Goal: Transaction & Acquisition: Purchase product/service

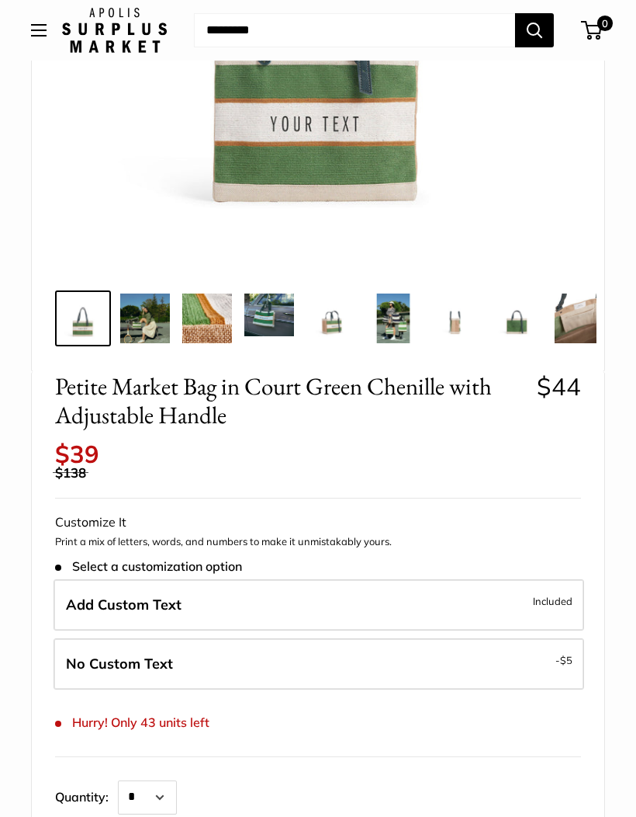
scroll to position [404, 0]
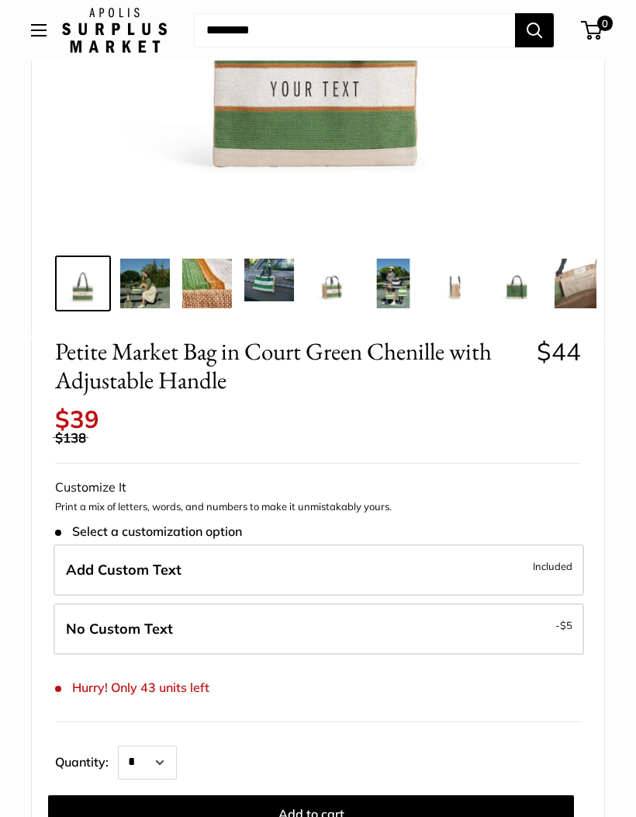
click at [355, 607] on label "No Custom Text - $5" at bounding box center [319, 628] width 531 height 51
click at [175, 745] on select "* * * * * * * * * *** *** *** *** *** *** *** *** *** *** *** *** *** *** *** *…" at bounding box center [147, 762] width 59 height 34
select select "*"
click at [340, 795] on button "Add to cart" at bounding box center [311, 813] width 526 height 37
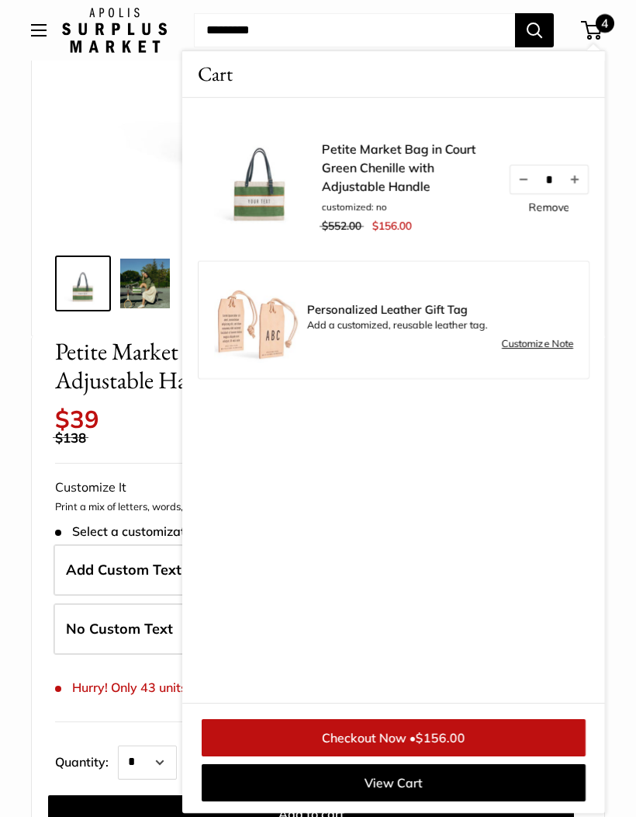
click at [441, 756] on link "Checkout Now • $156.00" at bounding box center [394, 737] width 384 height 37
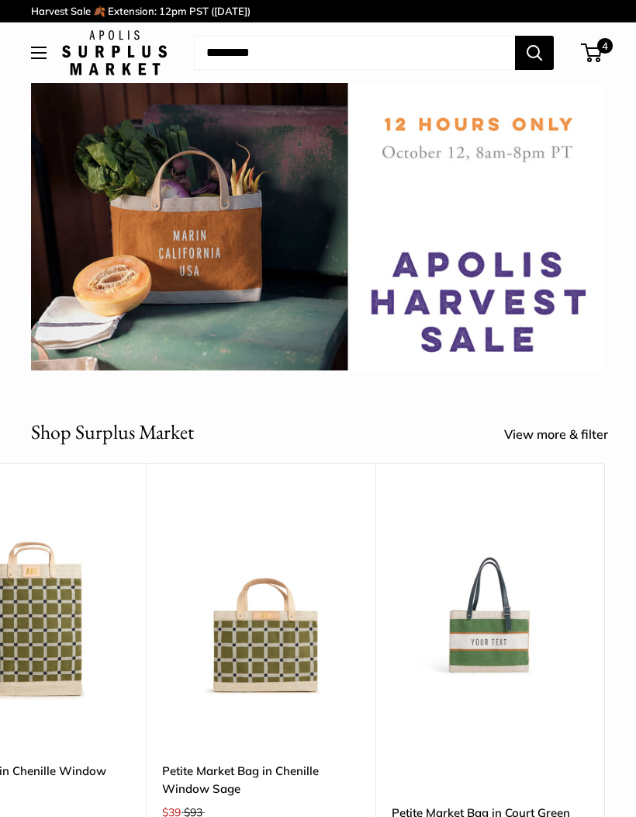
scroll to position [0, 5154]
click at [505, 639] on img at bounding box center [490, 600] width 197 height 197
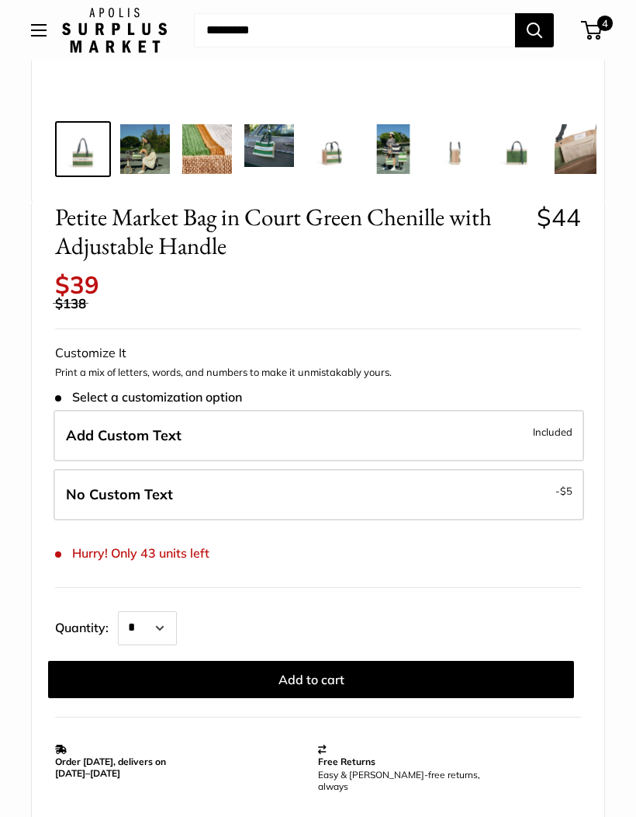
scroll to position [543, 0]
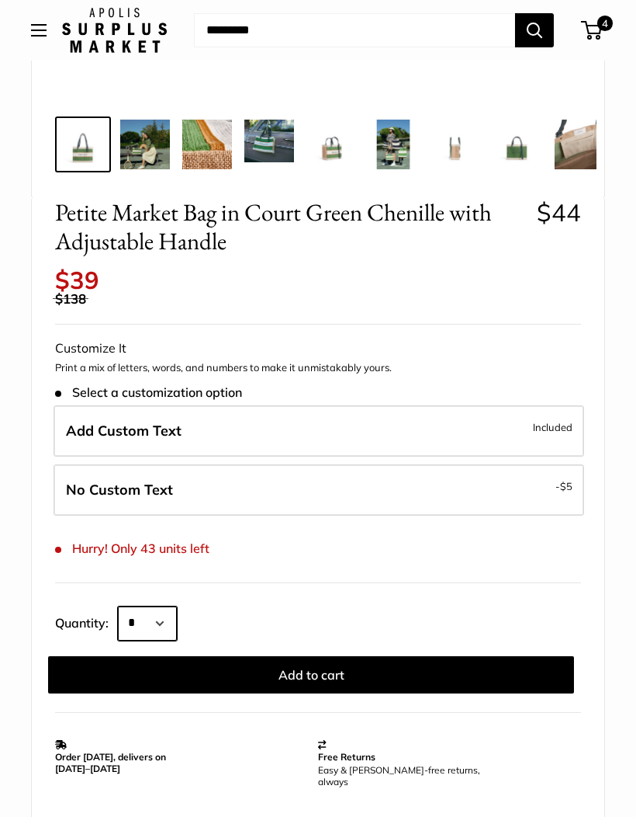
click at [176, 606] on select "* * * * * * * * * *** *** *** *** *** *** *** *** *** *** *** *** *** *** *** *…" at bounding box center [147, 623] width 59 height 34
select select "*"
click at [336, 663] on button "Add to cart" at bounding box center [311, 674] width 526 height 37
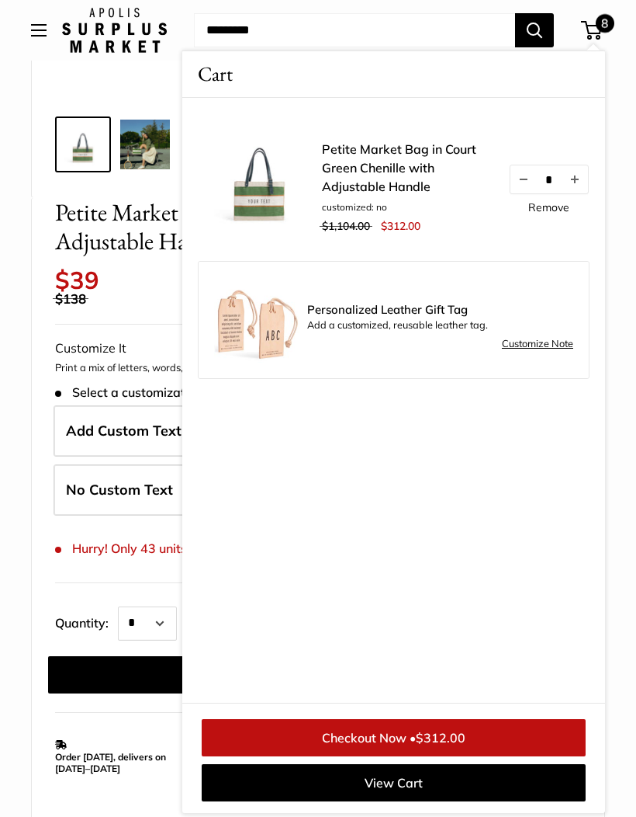
click at [518, 188] on button "Decrease quantity by 1" at bounding box center [524, 179] width 26 height 28
click at [517, 181] on button "Decrease quantity by 1" at bounding box center [524, 179] width 26 height 28
click at [518, 173] on button "Decrease quantity by 1" at bounding box center [524, 179] width 26 height 28
click at [525, 183] on button "Decrease quantity by 1" at bounding box center [524, 179] width 26 height 28
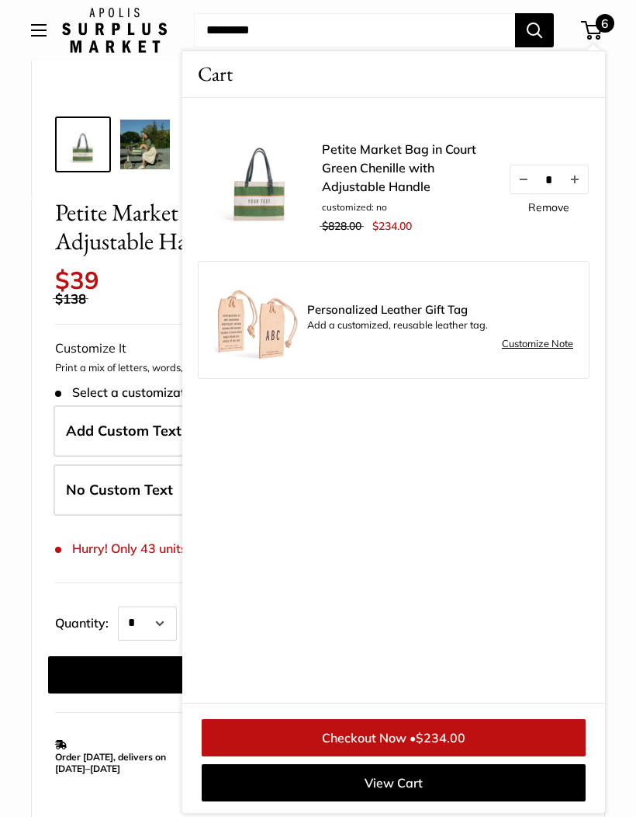
click at [524, 179] on button "Decrease quantity by 1" at bounding box center [524, 179] width 26 height 28
click at [532, 186] on button "Decrease quantity by 1" at bounding box center [524, 179] width 26 height 28
click at [522, 180] on button "Decrease quantity by 1" at bounding box center [524, 179] width 26 height 28
click at [577, 186] on button "Increase quantity by 1" at bounding box center [575, 179] width 26 height 28
click at [449, 745] on span "$156.00" at bounding box center [441, 738] width 50 height 16
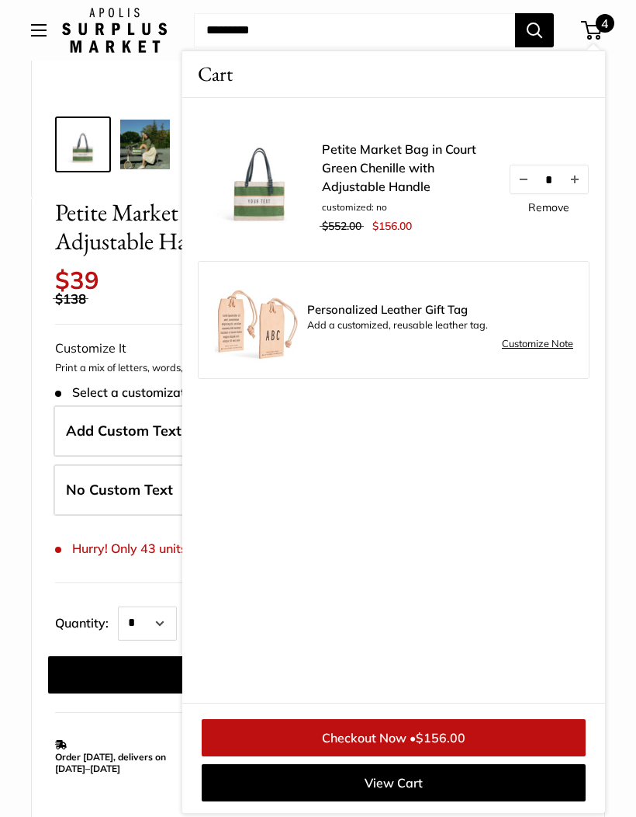
scroll to position [598, 0]
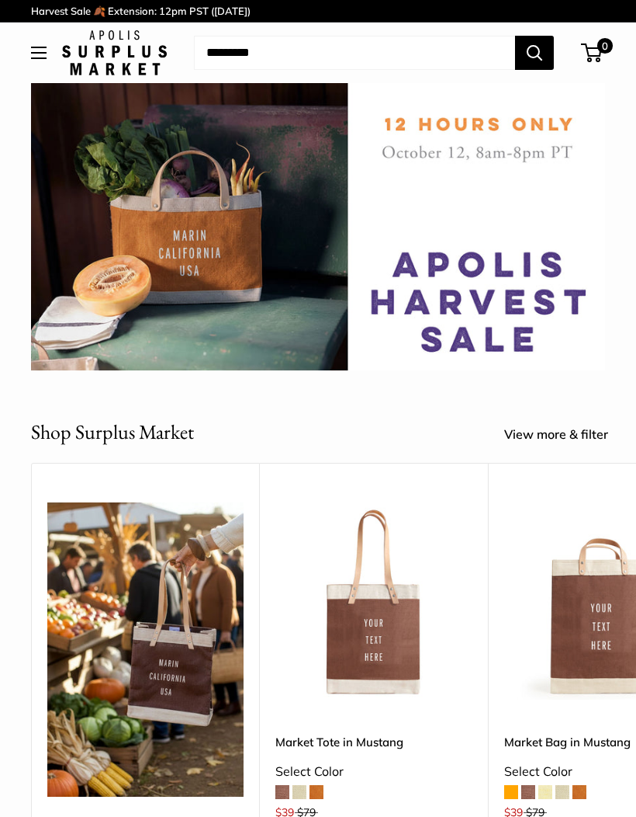
click at [46, 57] on button "Open menu" at bounding box center [39, 53] width 16 height 12
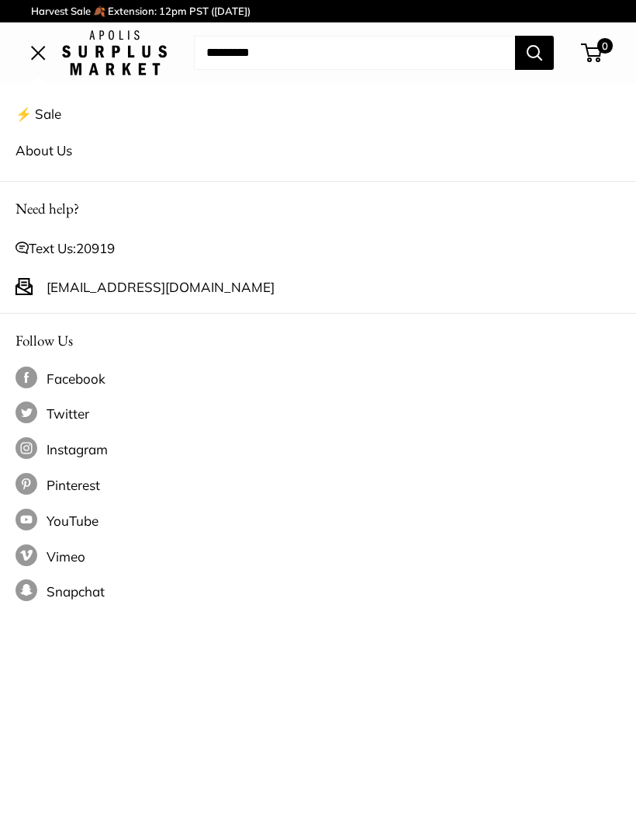
click at [35, 57] on span "Open menu" at bounding box center [38, 52] width 15 height 15
